Goal: Check status: Check status

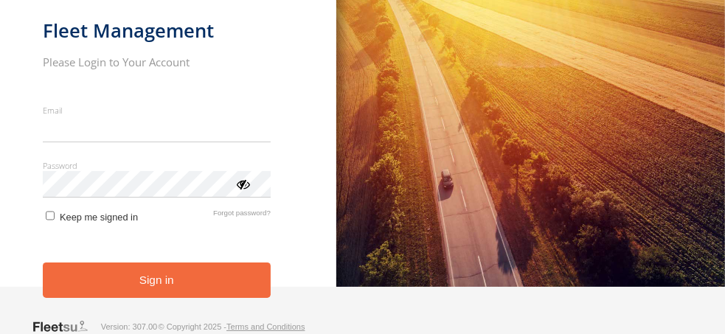
type input "**********"
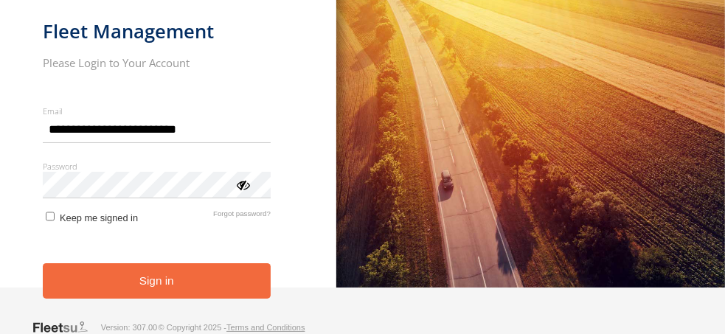
click at [159, 277] on button "Sign in" at bounding box center [157, 281] width 228 height 36
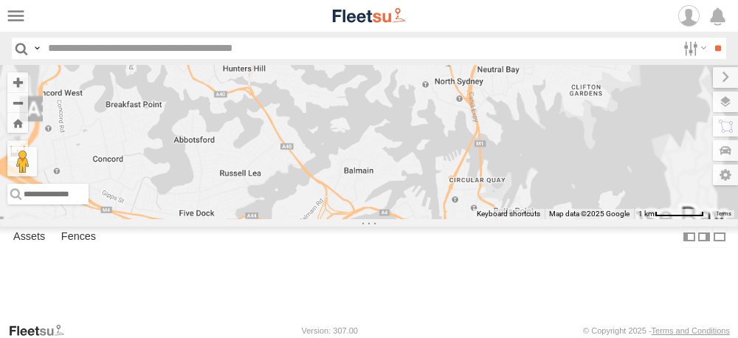
drag, startPoint x: 629, startPoint y: 156, endPoint x: 624, endPoint y: 204, distance: 48.9
click at [624, 204] on div "Rural (T08 - Matt) Revesby (T07 - Dave) SPARE (T04)" at bounding box center [369, 142] width 738 height 154
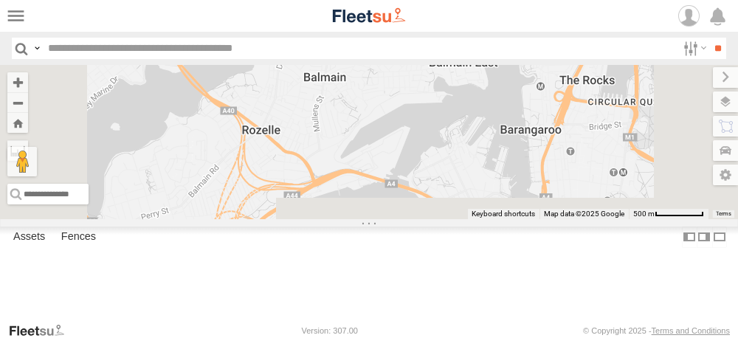
drag, startPoint x: 559, startPoint y: 235, endPoint x: 546, endPoint y: 136, distance: 99.7
click at [547, 136] on div "Rural (T08 - Matt) Revesby (T07 - Dave) SPARE (T04)" at bounding box center [369, 142] width 738 height 154
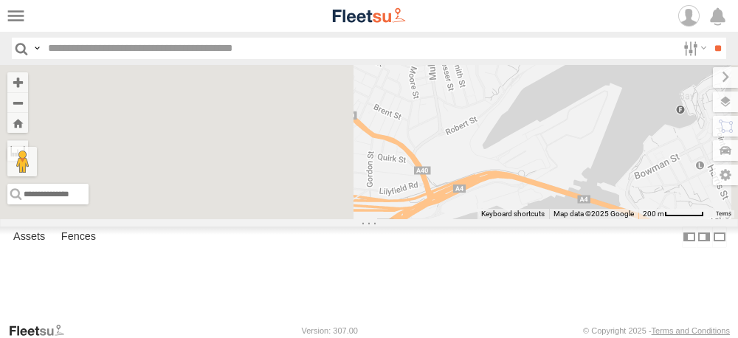
drag, startPoint x: 503, startPoint y: 196, endPoint x: 681, endPoint y: 198, distance: 178.6
click at [681, 198] on div "Rural (T08 - Matt) Revesby (T07 - Dave) SPARE (T04)" at bounding box center [369, 142] width 738 height 154
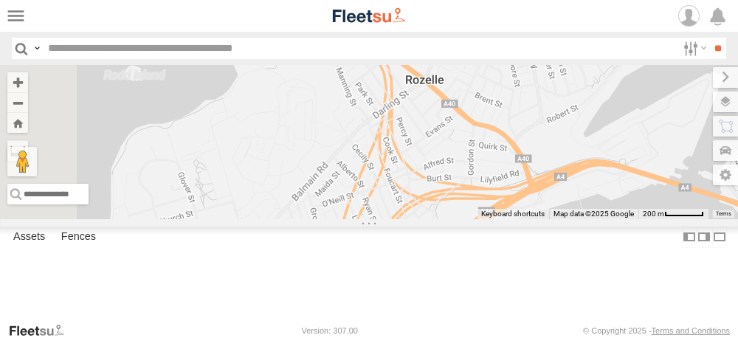
drag, startPoint x: 558, startPoint y: 165, endPoint x: 569, endPoint y: 213, distance: 48.5
click at [568, 213] on div "Rural (T08 - Matt) Revesby (T07 - Dave) SPARE (T04)" at bounding box center [369, 142] width 738 height 154
